Goal: Task Accomplishment & Management: Complete application form

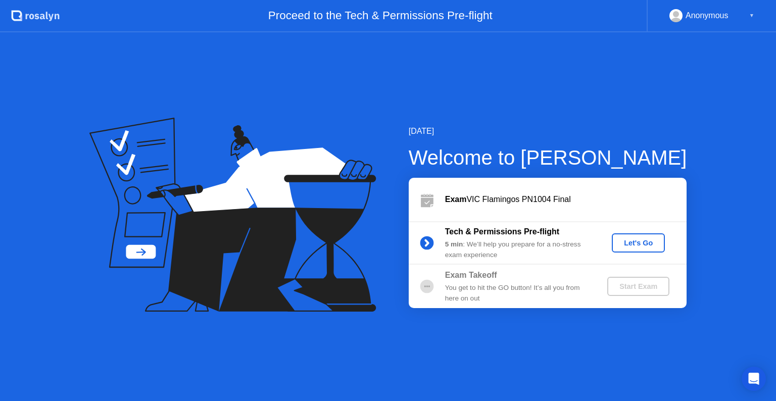
click at [662, 244] on button "Let's Go" at bounding box center [638, 242] width 53 height 19
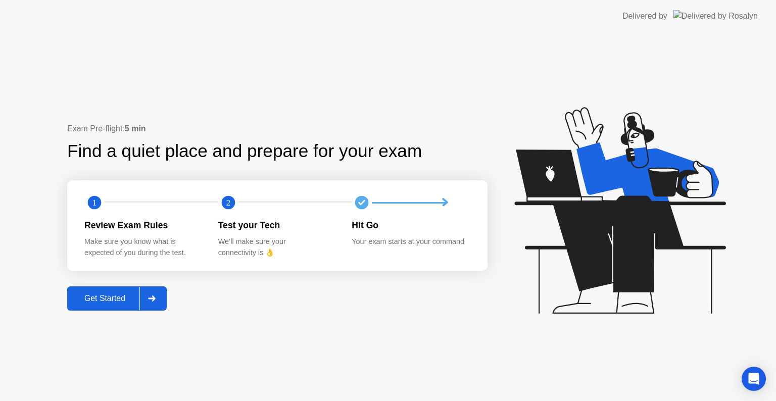
click at [113, 292] on button "Get Started" at bounding box center [117, 299] width 100 height 24
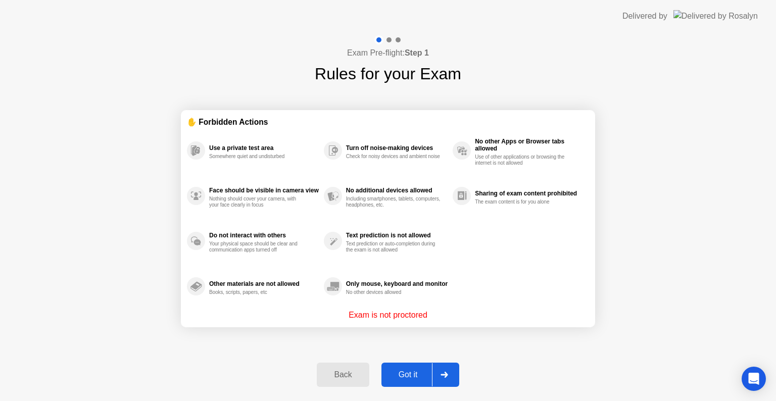
click at [418, 376] on div "Got it" at bounding box center [409, 374] width 48 height 9
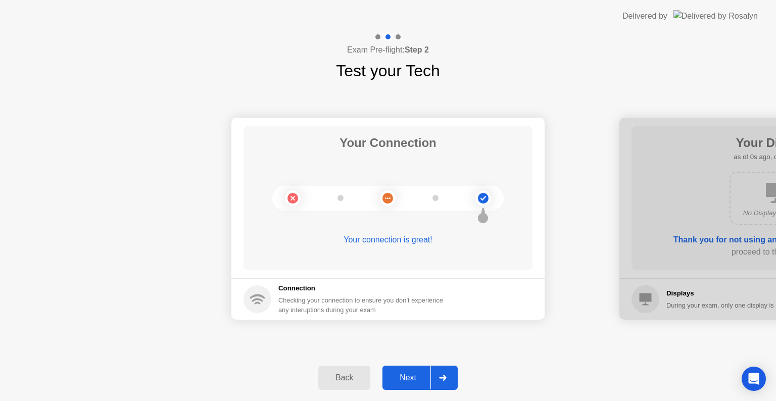
click at [418, 376] on div "Next" at bounding box center [408, 377] width 45 height 9
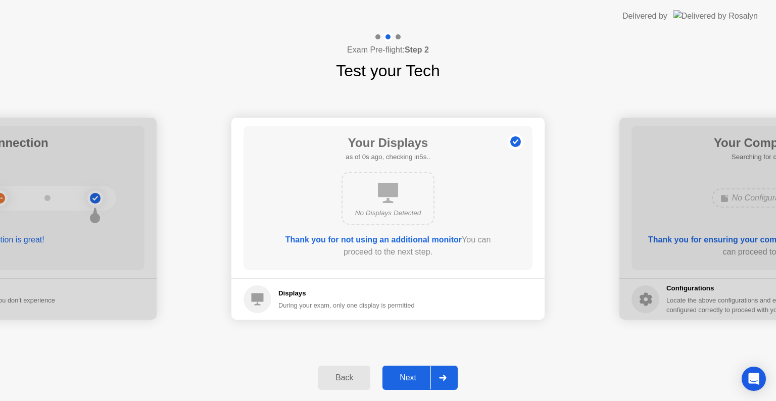
click at [418, 376] on div "Next" at bounding box center [408, 377] width 45 height 9
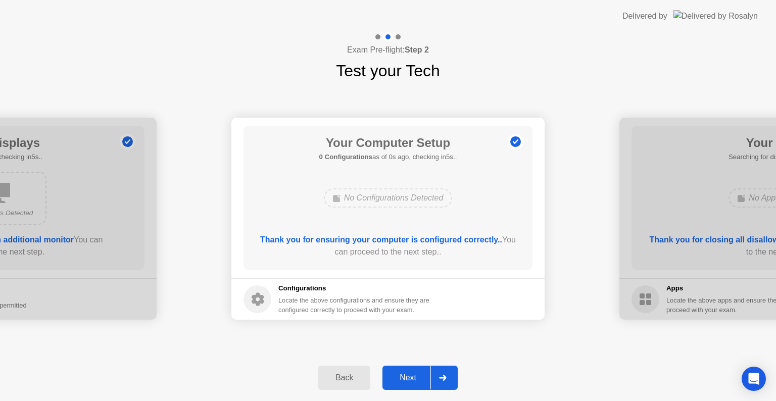
click at [418, 376] on div "Next" at bounding box center [408, 377] width 45 height 9
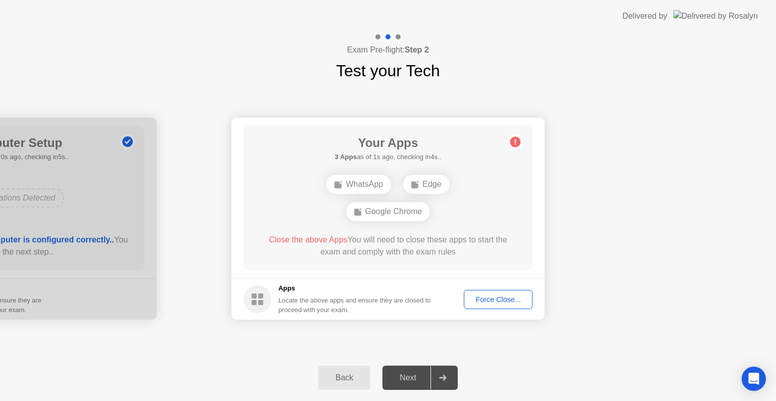
click at [501, 302] on div "Force Close..." at bounding box center [498, 300] width 62 height 8
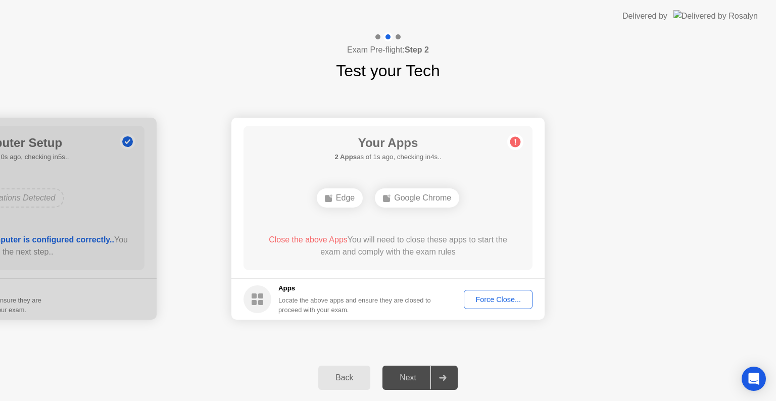
click at [416, 379] on div "Next" at bounding box center [408, 377] width 45 height 9
click at [505, 302] on div "Force Close..." at bounding box center [498, 300] width 62 height 8
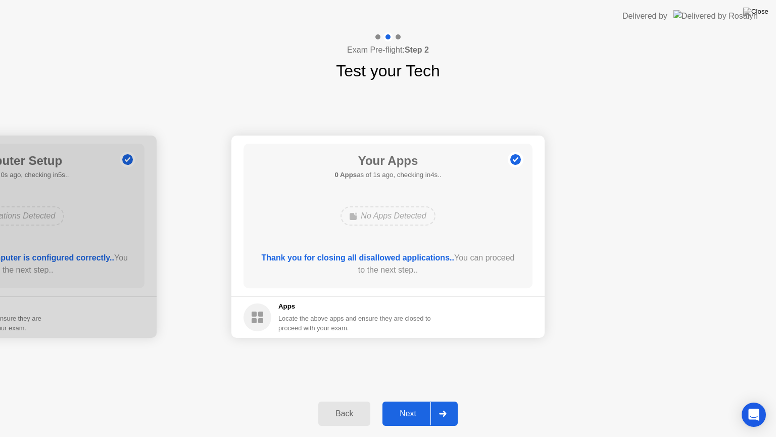
click at [416, 401] on div "Next" at bounding box center [408, 413] width 45 height 9
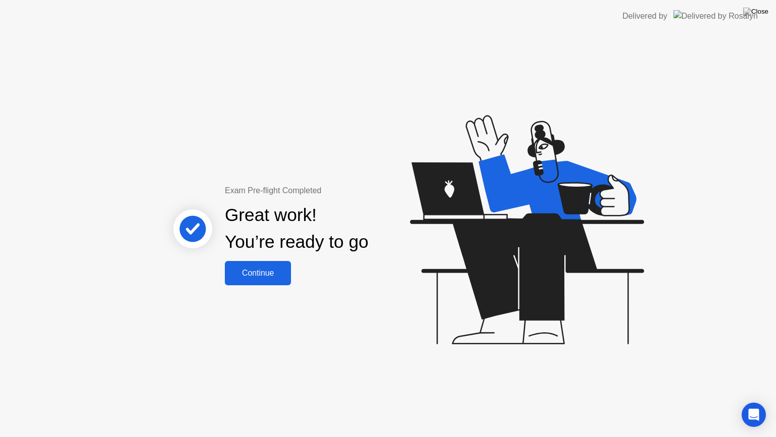
click at [261, 270] on div "Continue" at bounding box center [258, 272] width 60 height 9
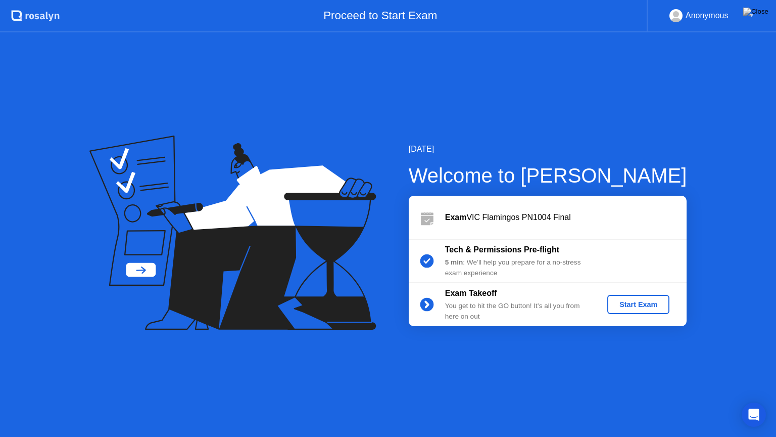
click at [634, 305] on div "Start Exam" at bounding box center [638, 304] width 54 height 8
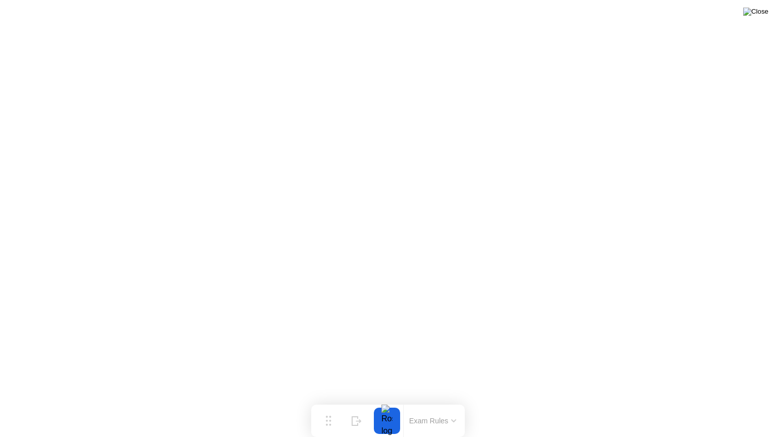
click at [768, 14] on img at bounding box center [755, 12] width 25 height 8
click at [760, 16] on img at bounding box center [755, 12] width 25 height 8
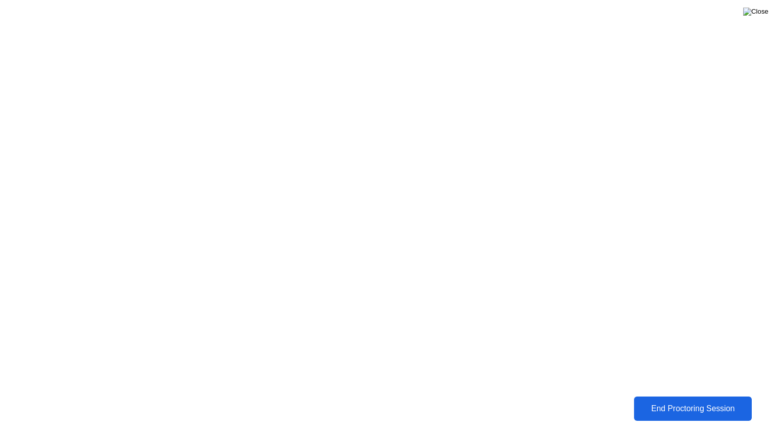
click at [764, 10] on img at bounding box center [755, 12] width 25 height 8
click at [689, 401] on div "End Proctoring Session" at bounding box center [693, 408] width 121 height 10
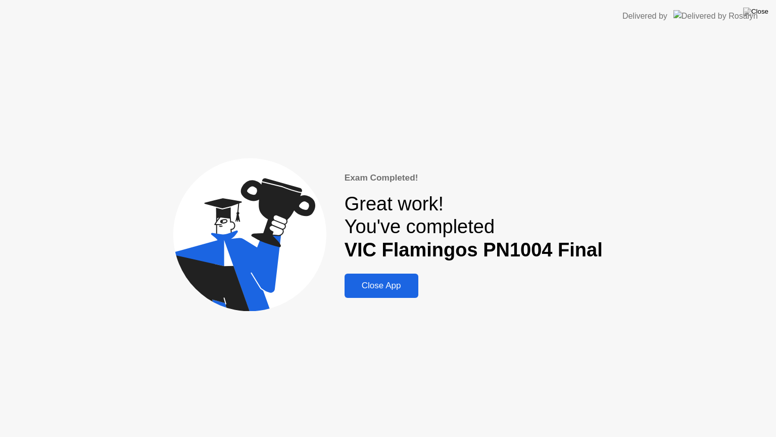
click at [399, 272] on div "Exam Completed! Great work! You've completed VIC Flamingos PN1004 Final Close A…" at bounding box center [474, 234] width 258 height 127
click at [398, 280] on div "Close App" at bounding box center [382, 285] width 68 height 10
